Goal: Information Seeking & Learning: Learn about a topic

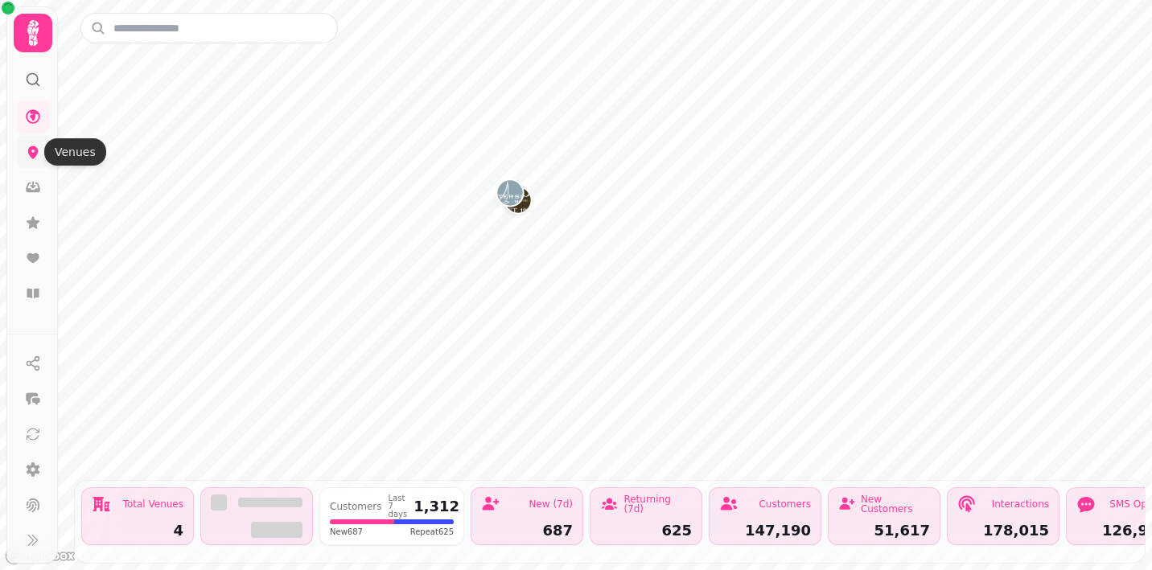
click at [34, 146] on icon at bounding box center [33, 152] width 16 height 16
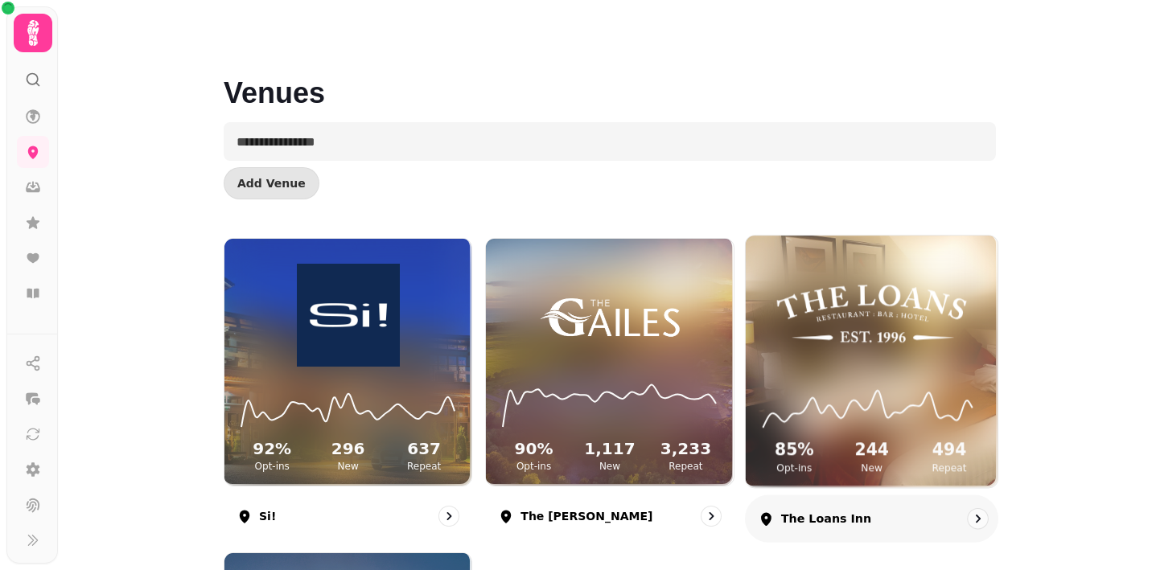
click at [867, 329] on img at bounding box center [871, 313] width 189 height 105
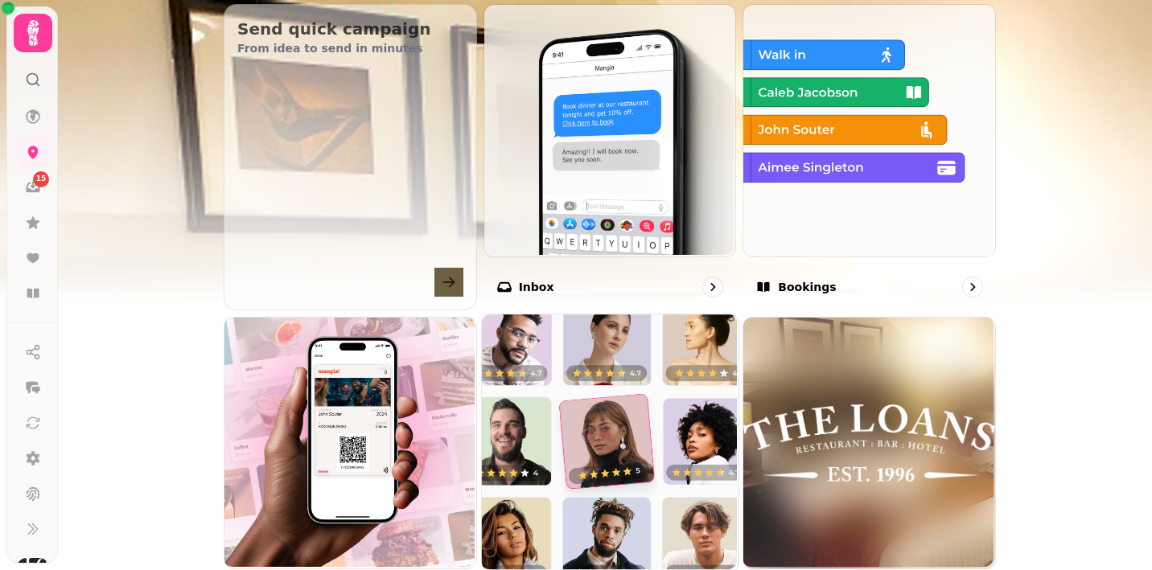
scroll to position [598, 0]
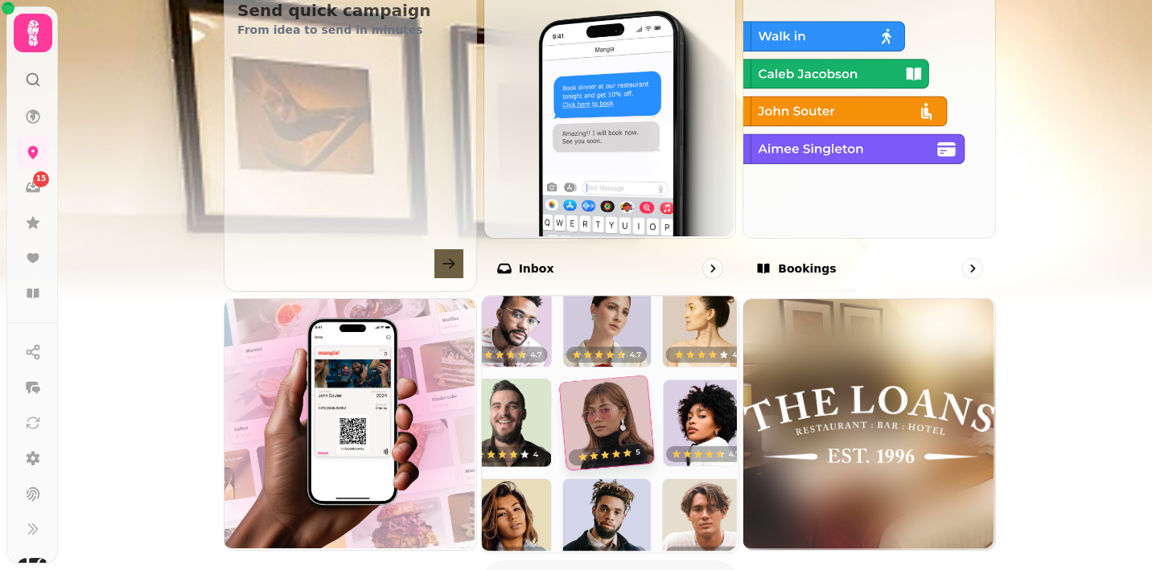
click at [645, 382] on img at bounding box center [607, 422] width 257 height 257
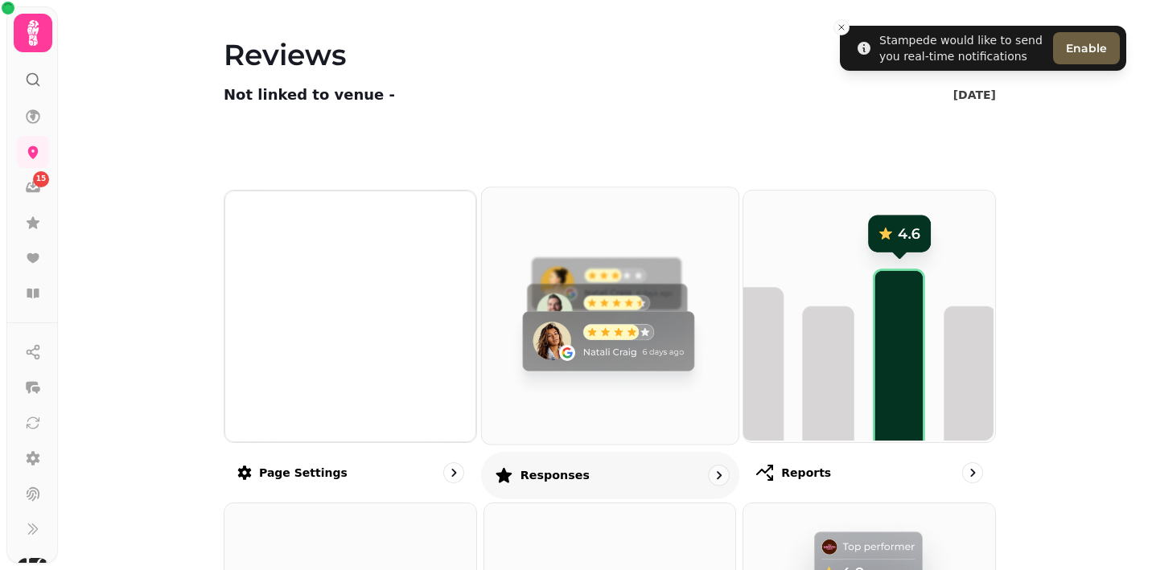
click at [613, 325] on img at bounding box center [607, 314] width 257 height 257
